Goal: Entertainment & Leisure: Consume media (video, audio)

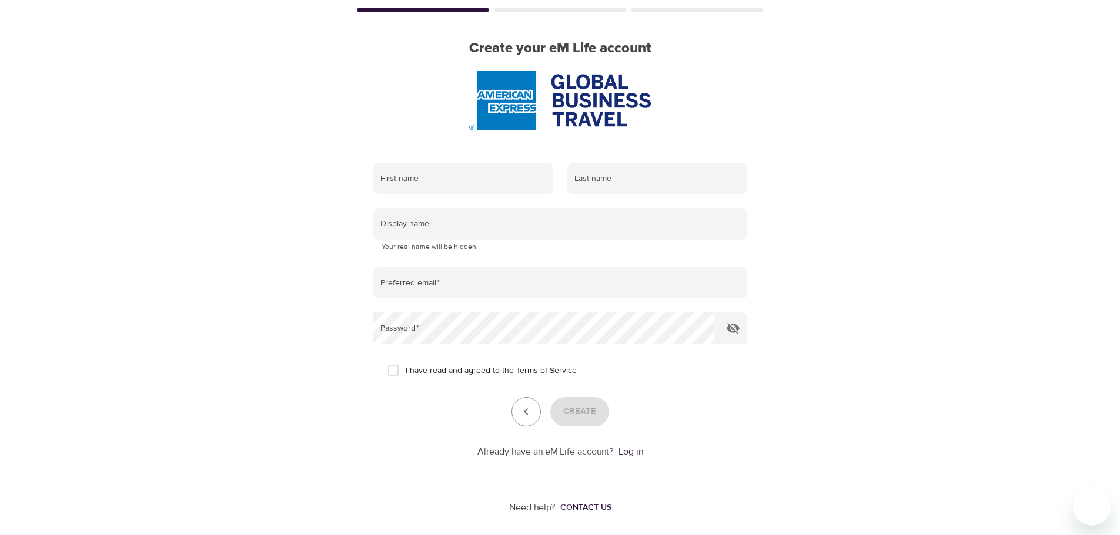
scroll to position [75, 0]
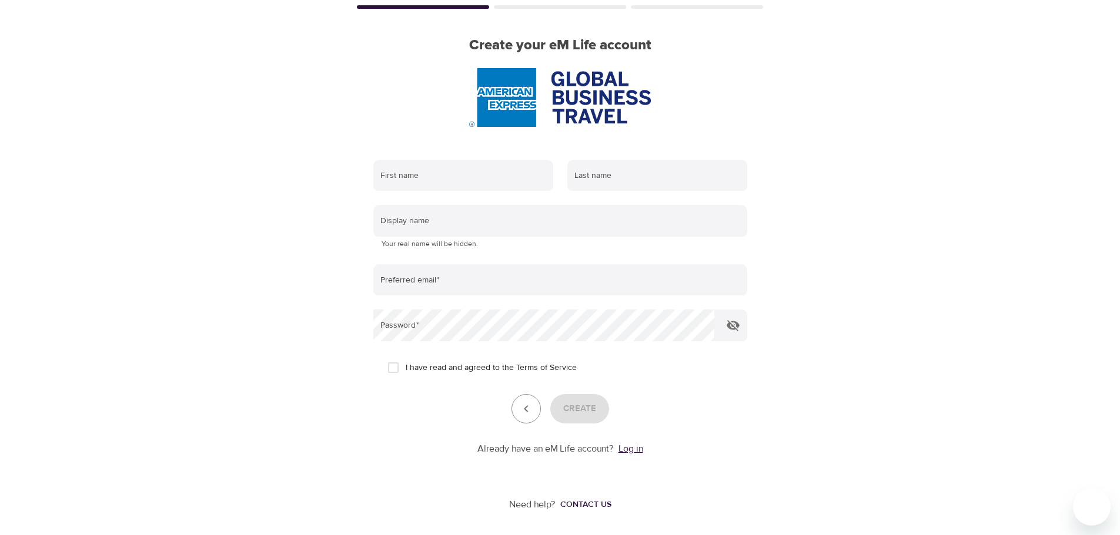
click at [631, 448] on link "Log in" at bounding box center [630, 449] width 25 height 12
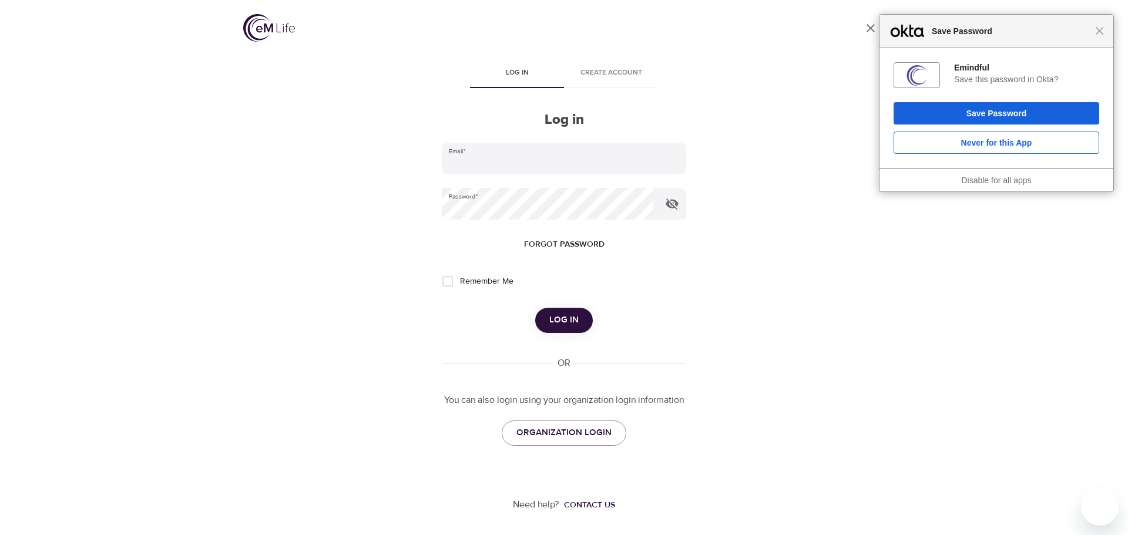
type input "darlenejoy@hotmail.com"
click at [447, 280] on input "Remember Me" at bounding box center [447, 281] width 25 height 25
checkbox input "true"
drag, startPoint x: 567, startPoint y: 318, endPoint x: 586, endPoint y: 311, distance: 21.2
click at [566, 318] on span "Log in" at bounding box center [563, 320] width 29 height 15
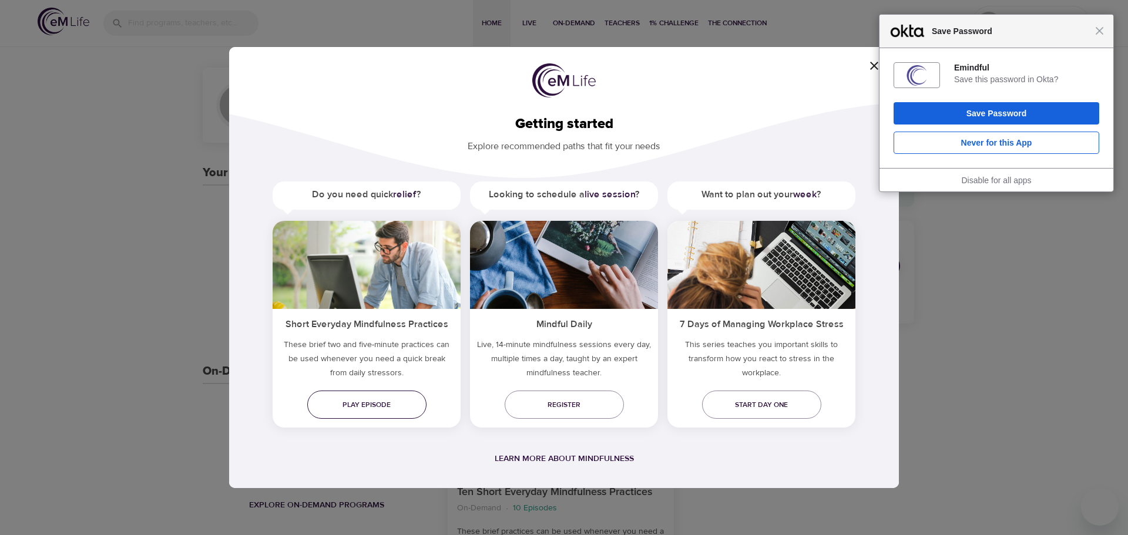
click at [371, 402] on span "Play episode" at bounding box center [367, 405] width 100 height 12
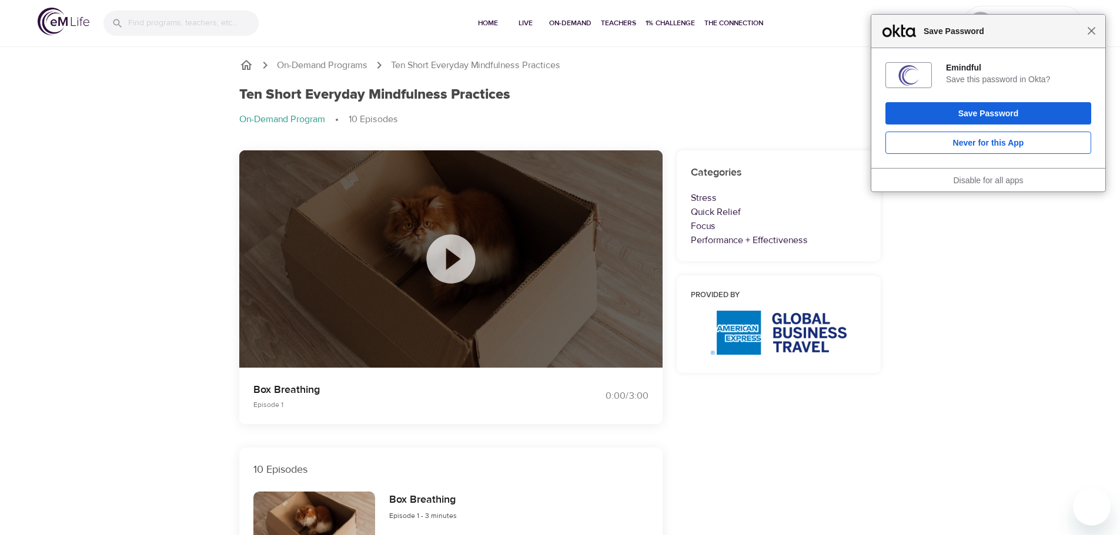
click at [1092, 33] on span "Close" at bounding box center [1091, 30] width 9 height 9
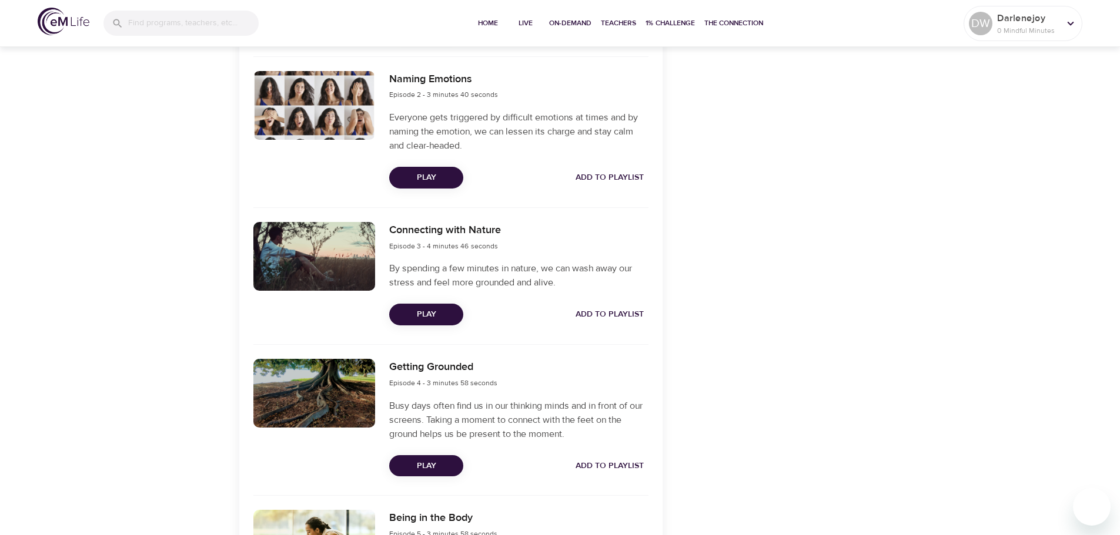
scroll to position [588, 0]
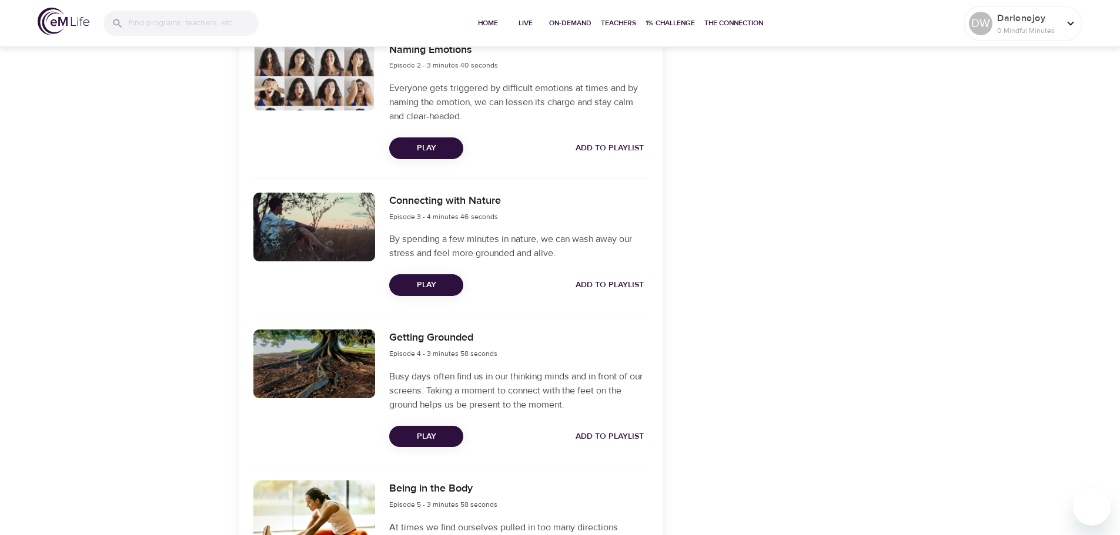
click at [420, 281] on span "Play" at bounding box center [425, 285] width 55 height 15
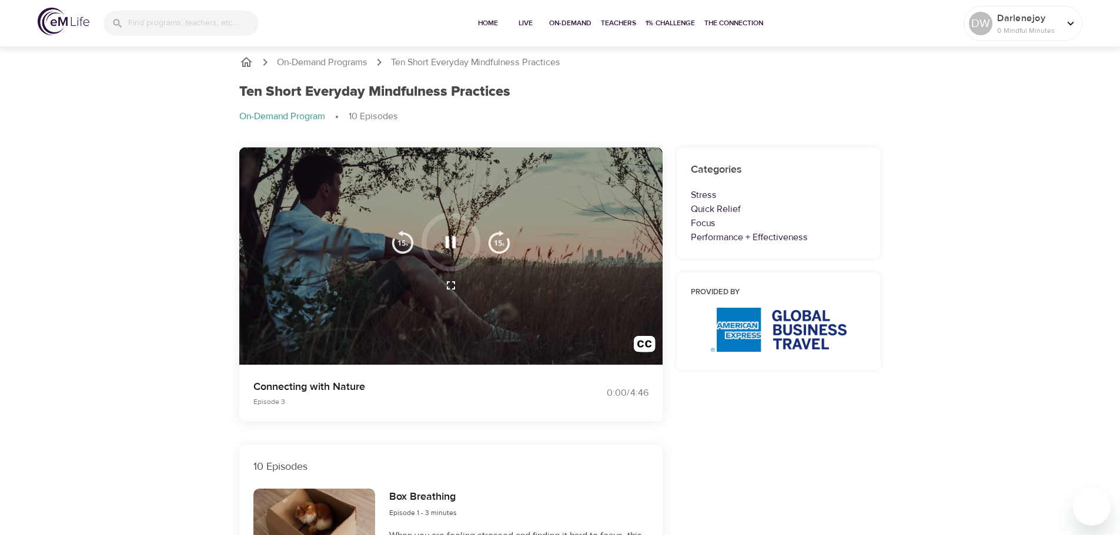
scroll to position [0, 0]
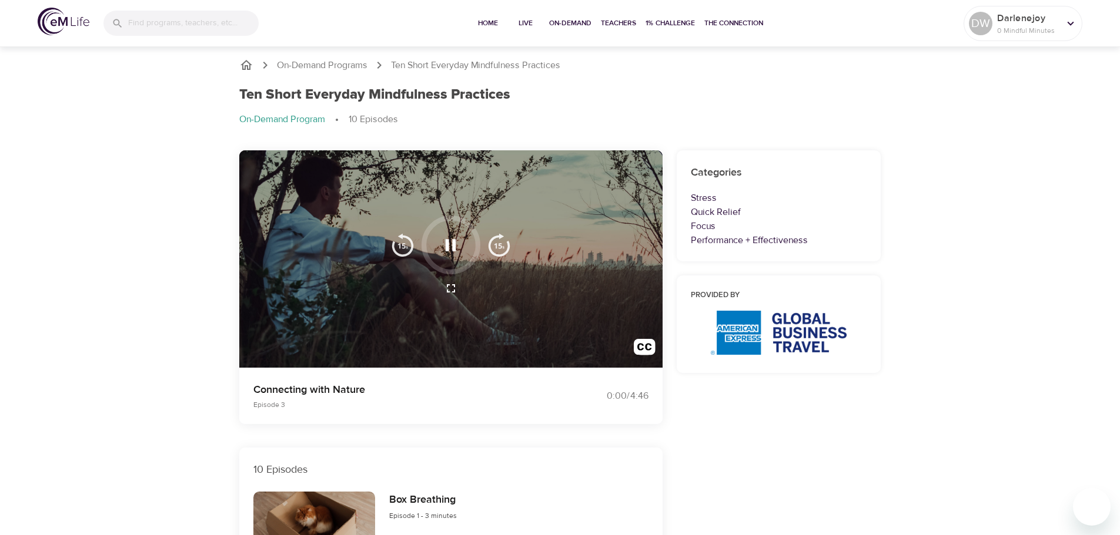
click at [458, 244] on icon "button" at bounding box center [450, 245] width 21 height 21
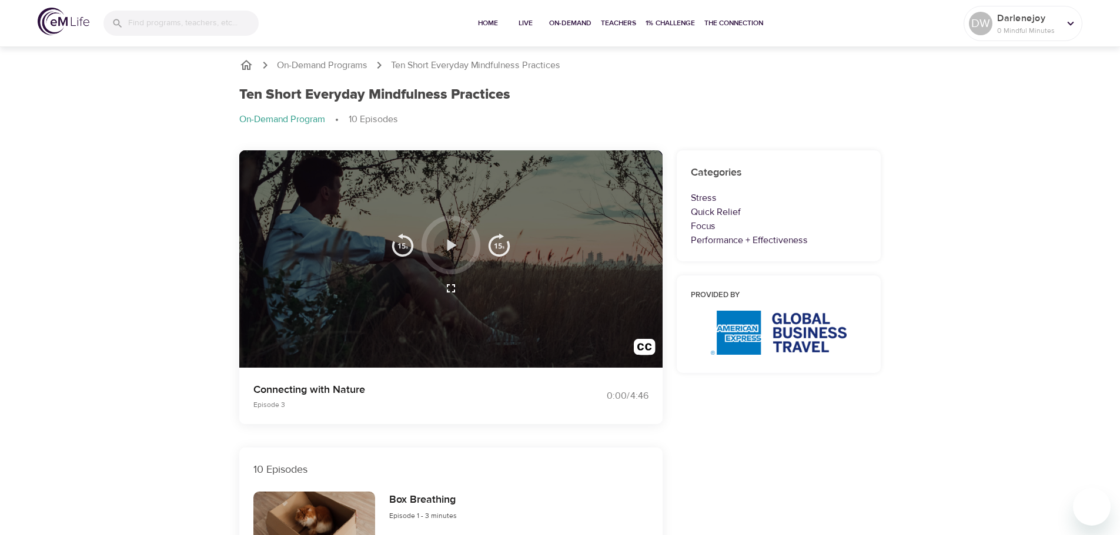
click at [447, 243] on icon "button" at bounding box center [450, 245] width 21 height 21
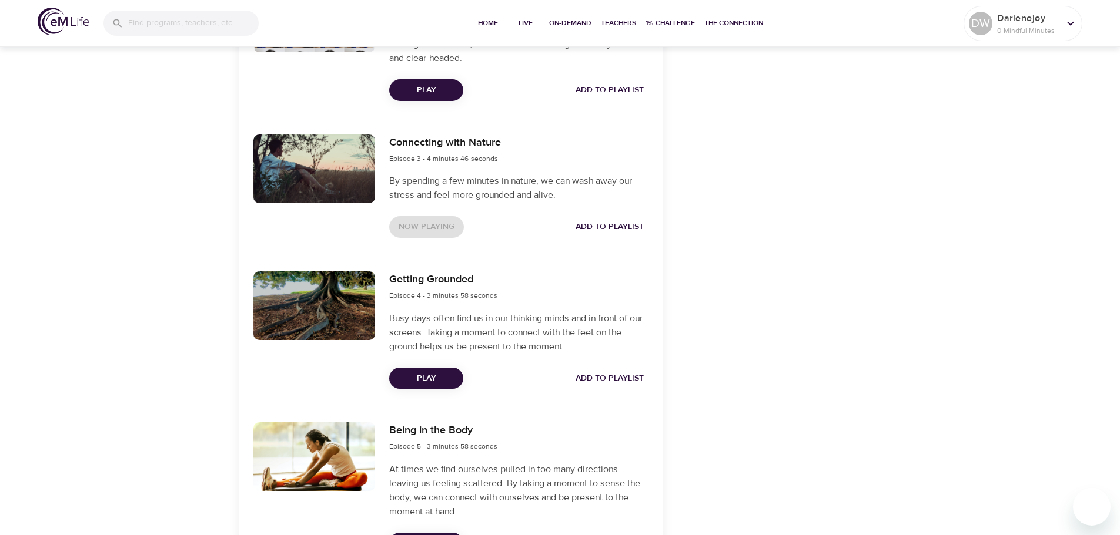
scroll to position [646, 0]
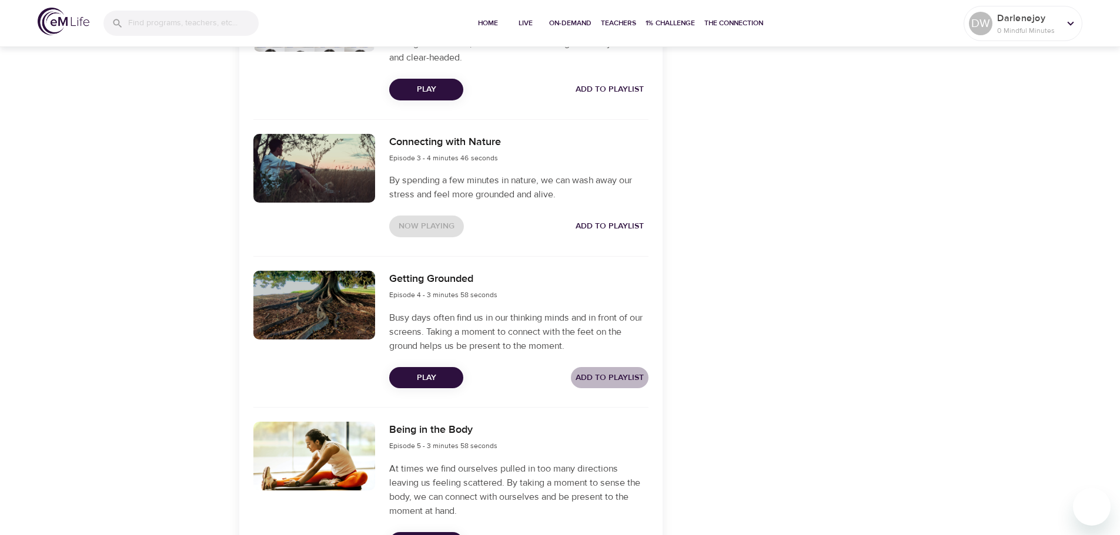
click at [626, 377] on span "Add to Playlist" at bounding box center [609, 378] width 68 height 15
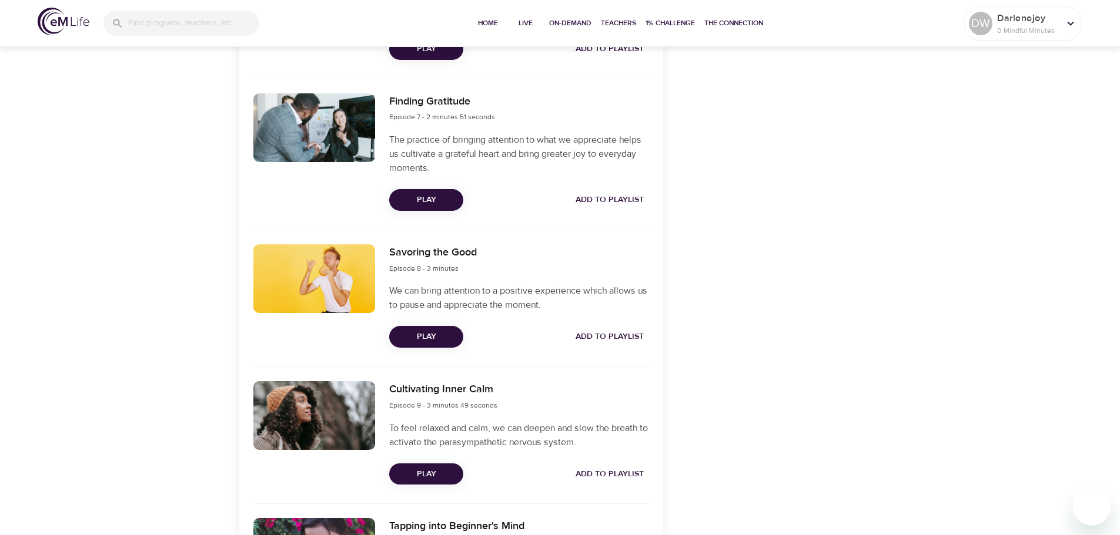
scroll to position [1352, 0]
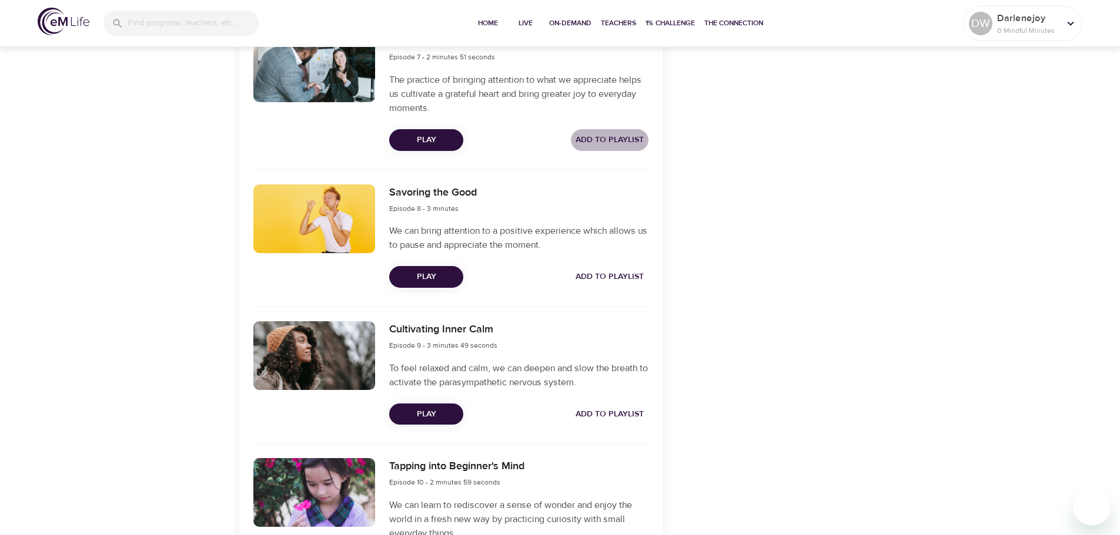
click at [622, 132] on button "Add to Playlist" at bounding box center [610, 140] width 78 height 22
click at [608, 273] on span "Add to Playlist" at bounding box center [609, 277] width 68 height 15
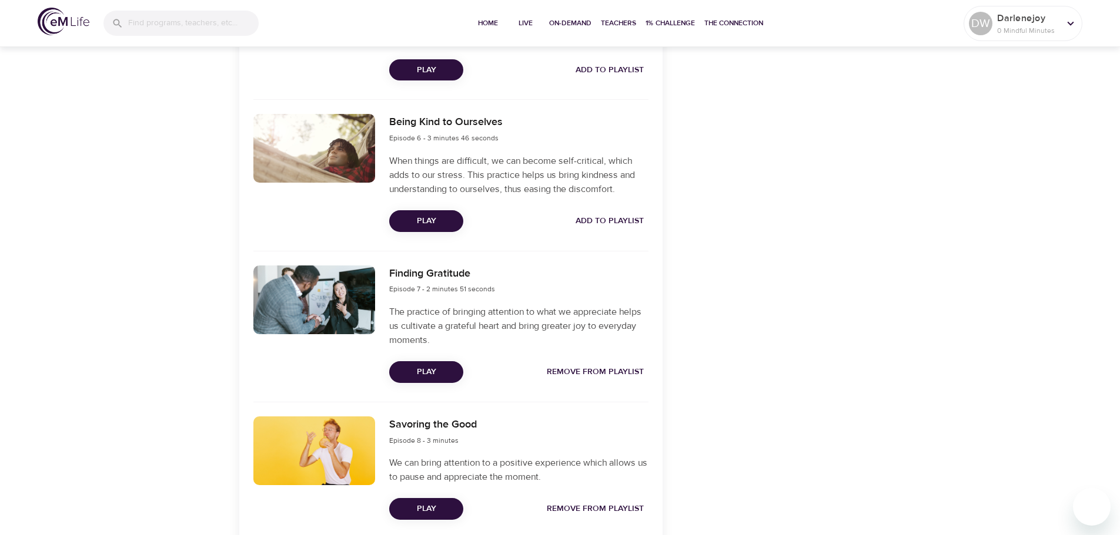
scroll to position [1117, 0]
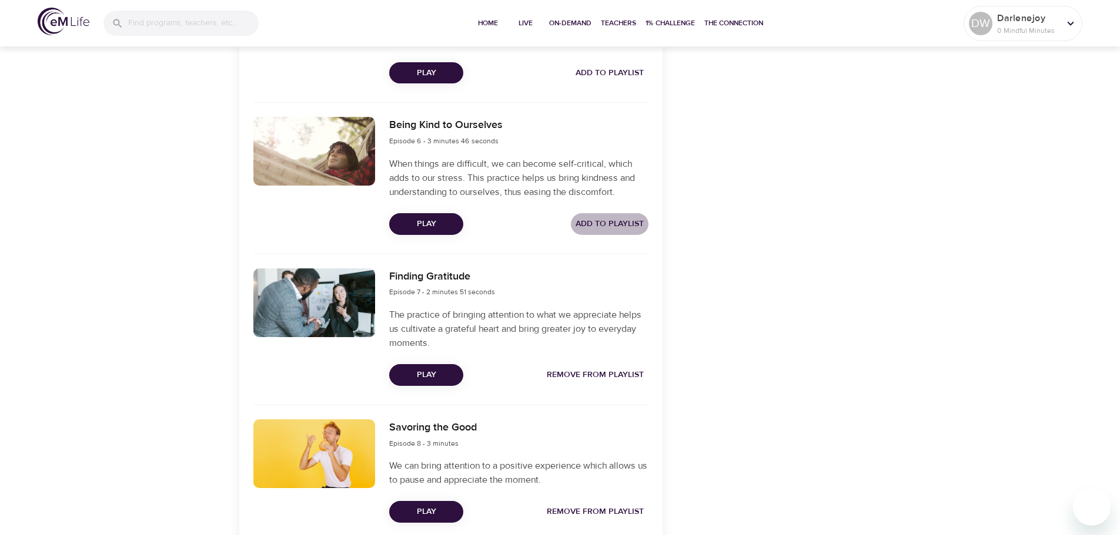
click at [621, 219] on span "Add to Playlist" at bounding box center [609, 224] width 68 height 15
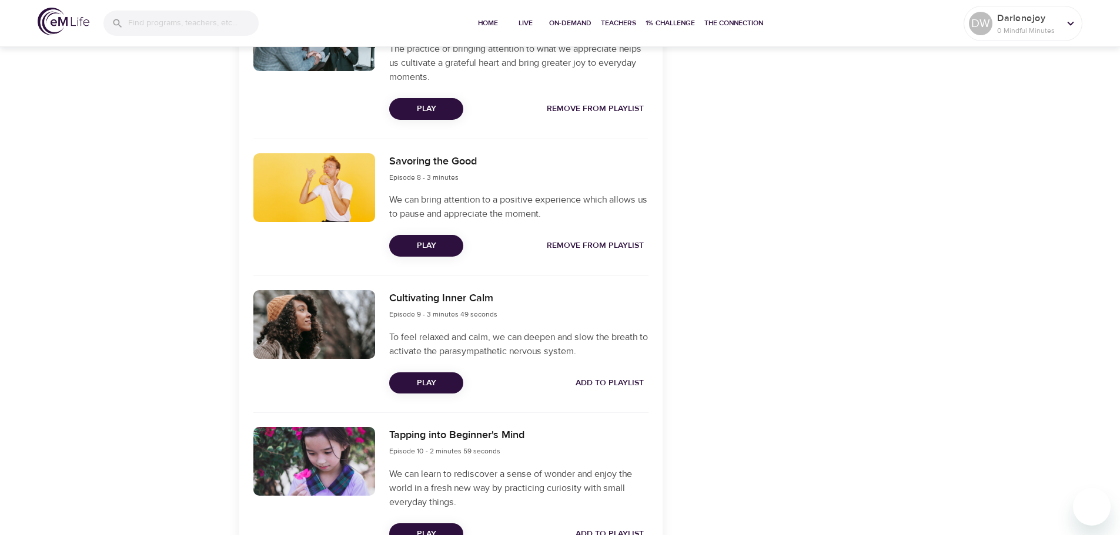
scroll to position [1465, 0]
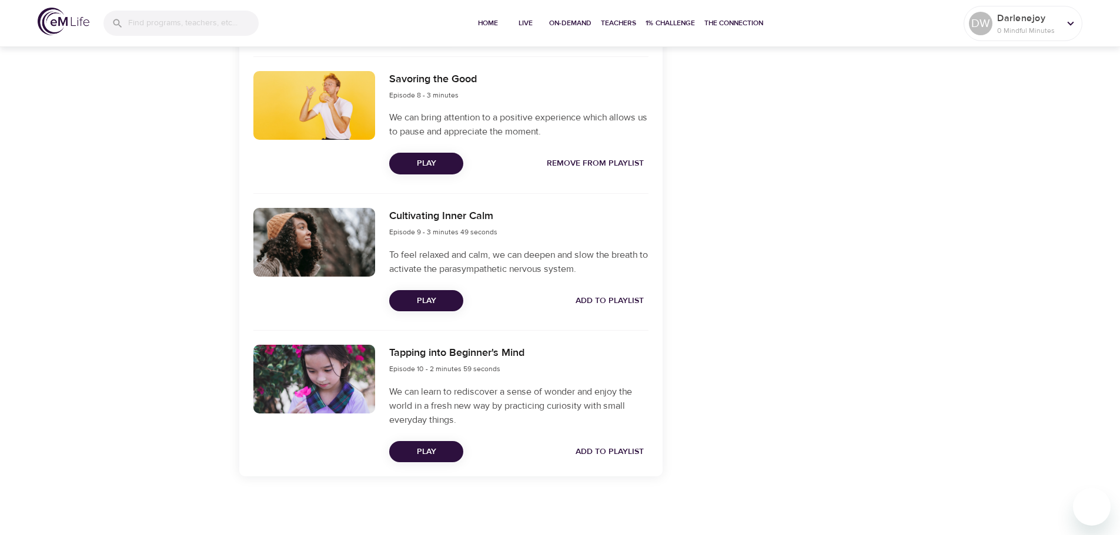
click at [628, 299] on span "Add to Playlist" at bounding box center [609, 301] width 68 height 15
click at [626, 450] on span "Add to Playlist" at bounding box center [609, 452] width 68 height 15
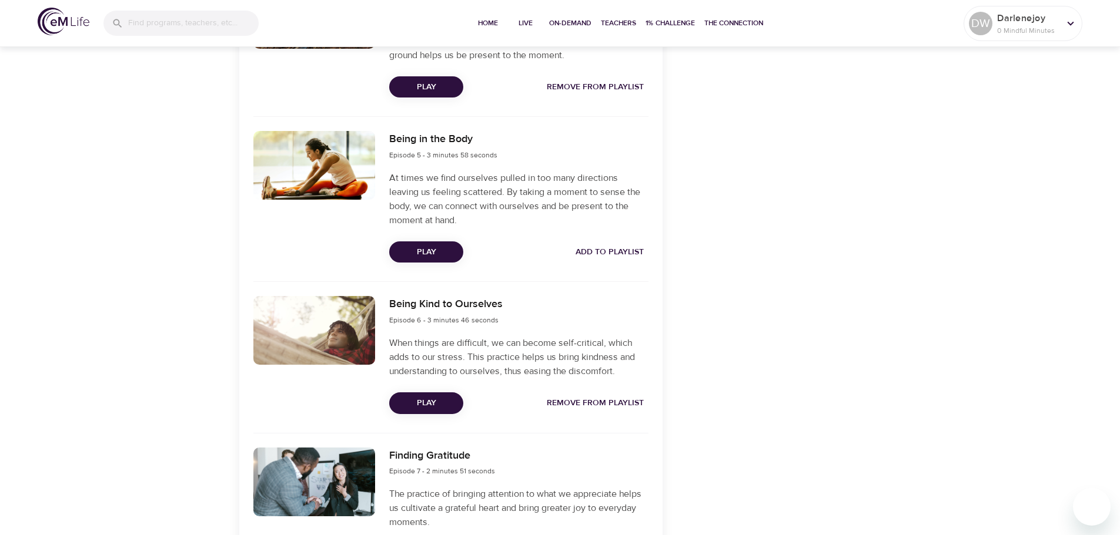
scroll to position [936, 0]
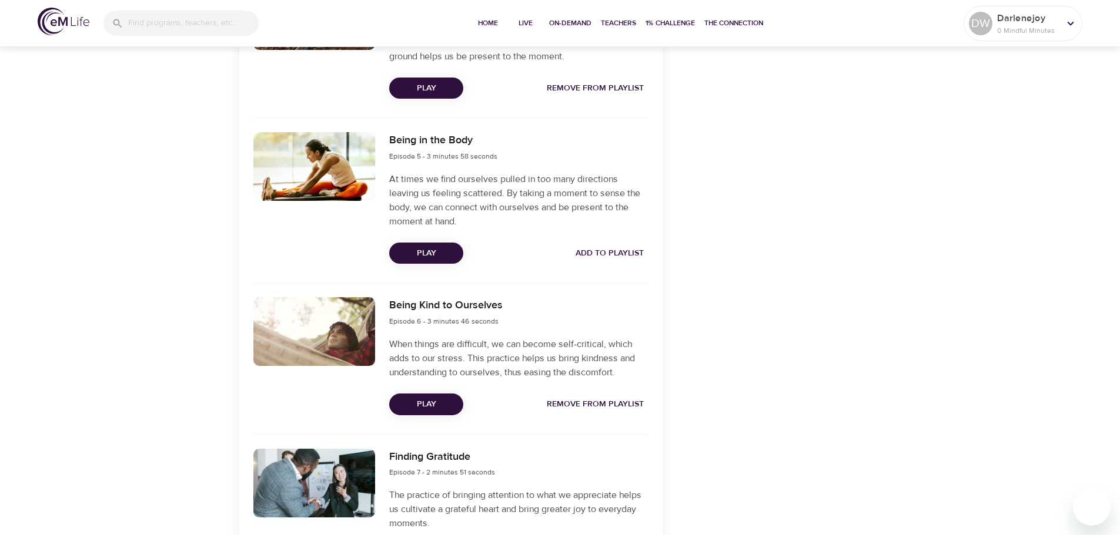
click at [616, 250] on span "Add to Playlist" at bounding box center [609, 253] width 68 height 15
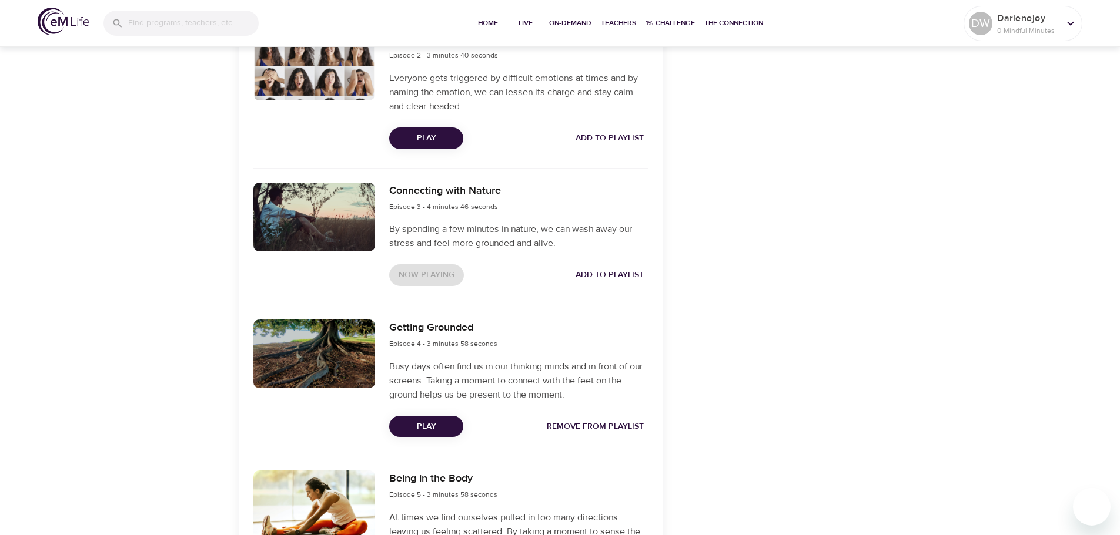
scroll to position [466, 0]
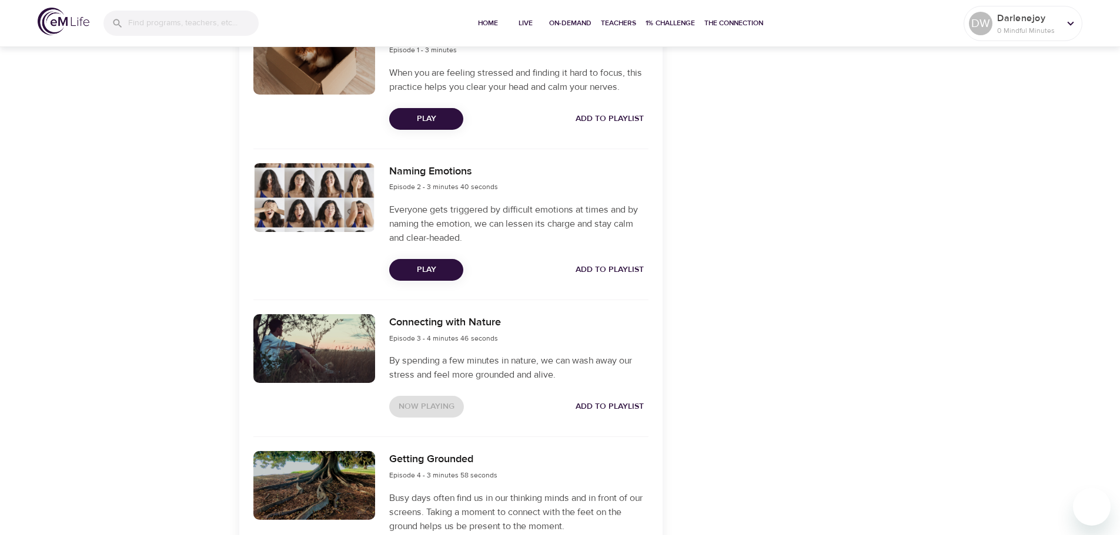
click at [614, 266] on span "Add to Playlist" at bounding box center [609, 270] width 68 height 15
click at [616, 118] on span "Add to Playlist" at bounding box center [609, 119] width 68 height 15
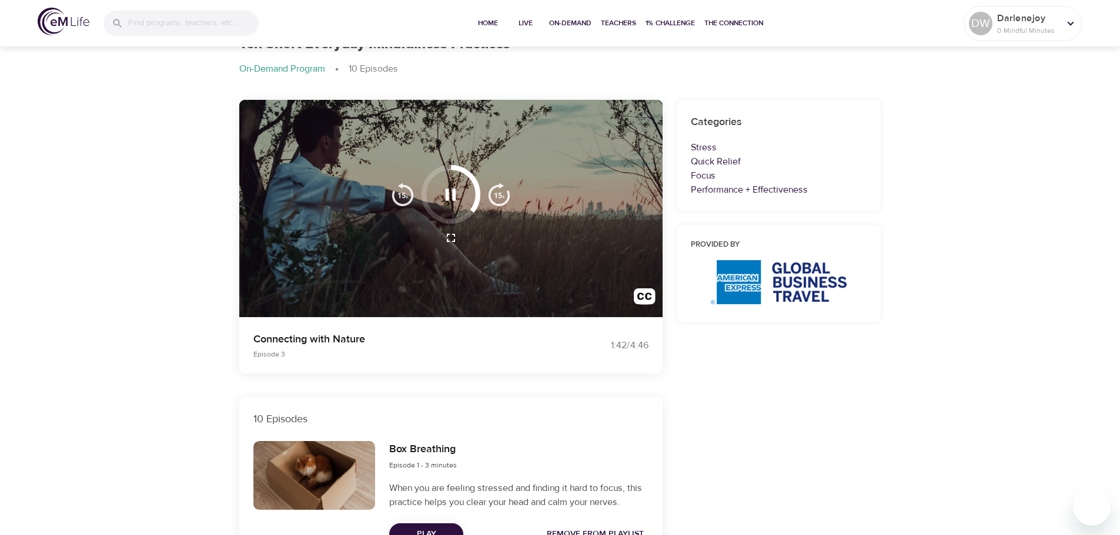
scroll to position [118, 0]
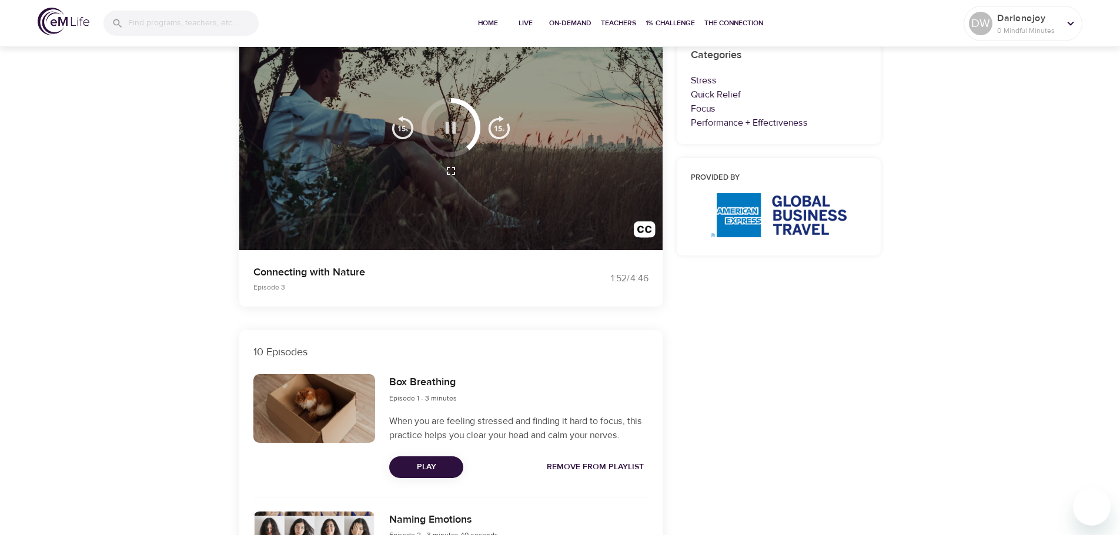
click at [451, 123] on icon "button" at bounding box center [450, 128] width 21 height 21
